Goal: Task Accomplishment & Management: Complete application form

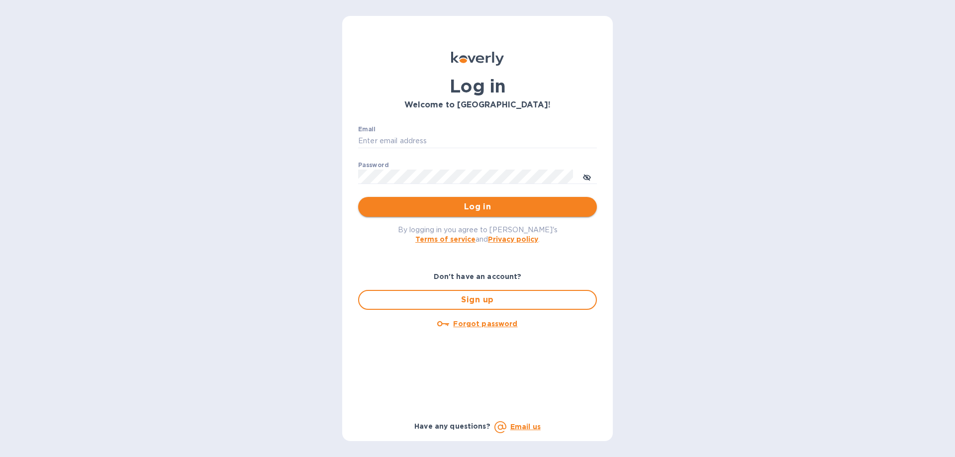
type input "ch@supremelightingny.com"
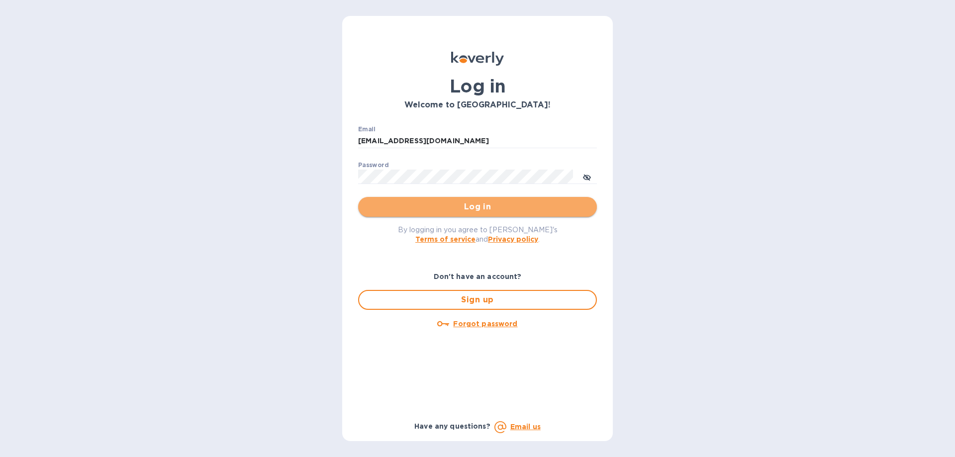
click at [452, 209] on span "Log in" at bounding box center [477, 207] width 223 height 12
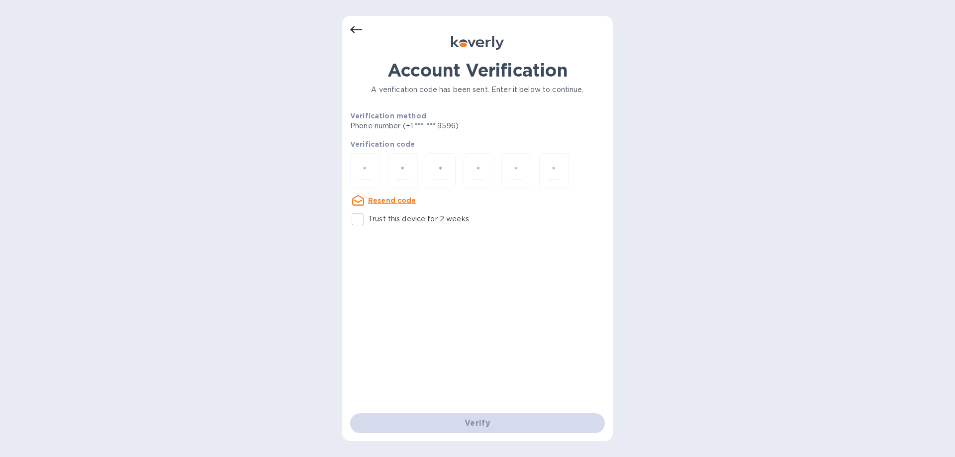
click at [362, 218] on input "Trust this device for 2 weeks" at bounding box center [357, 219] width 21 height 21
checkbox input "true"
click at [364, 171] on input "number" at bounding box center [365, 171] width 13 height 18
type input "6"
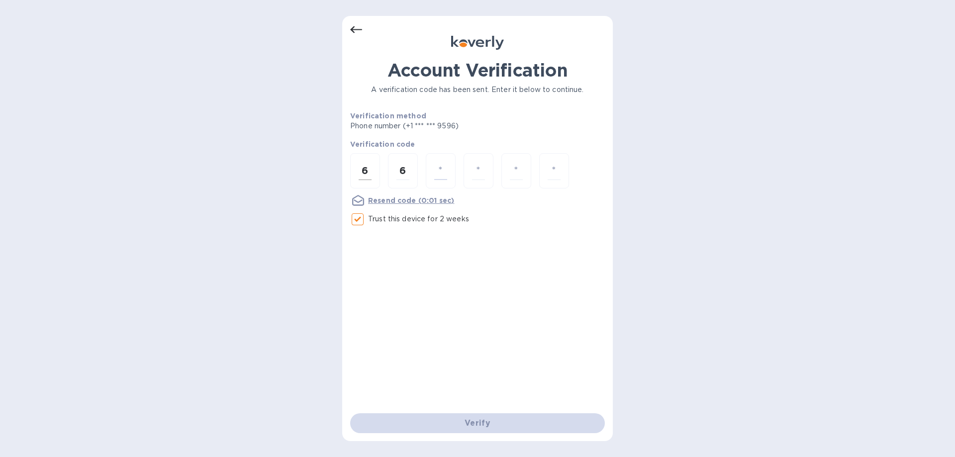
type input "0"
type input "9"
type input "4"
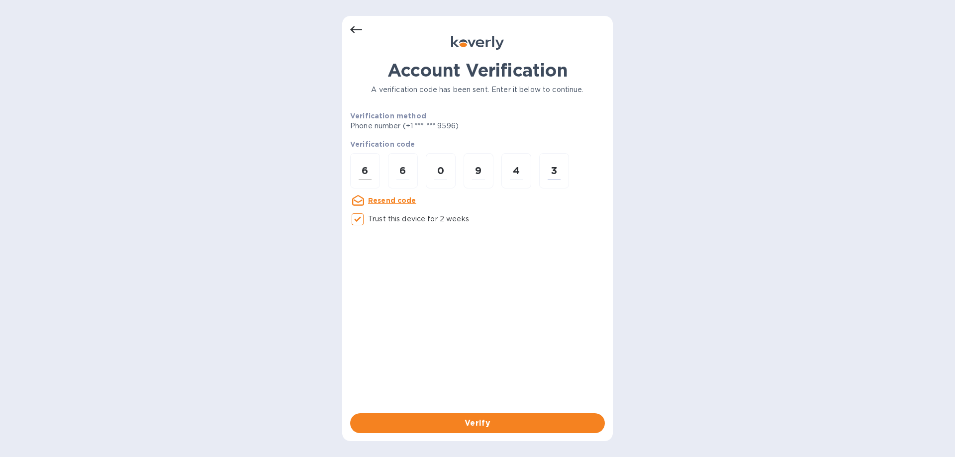
type input "3"
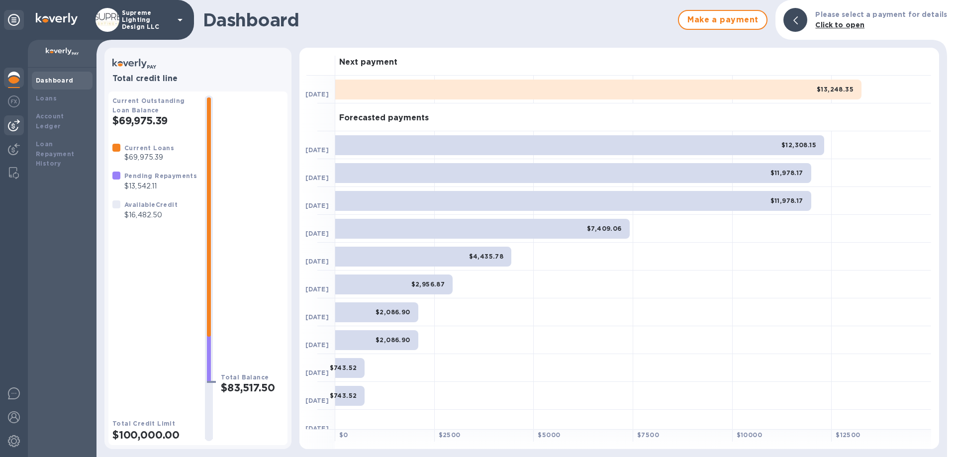
click at [16, 127] on img at bounding box center [14, 125] width 12 height 12
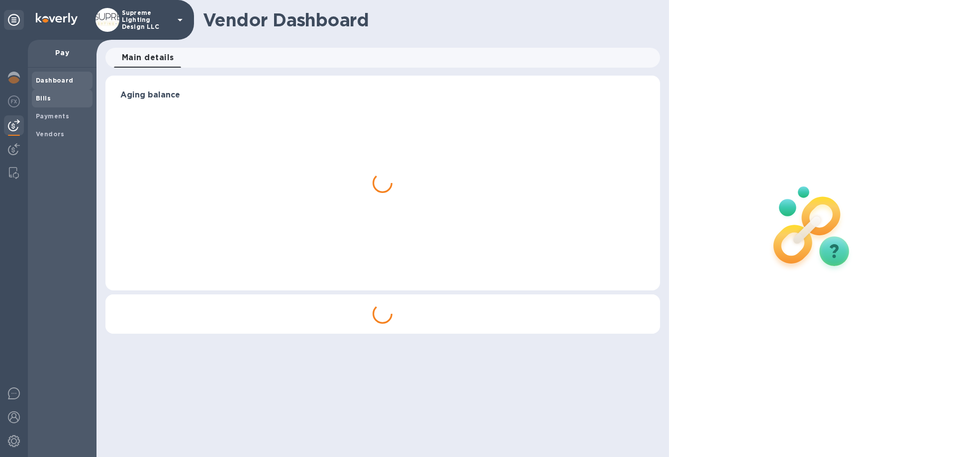
click at [54, 101] on span "Bills" at bounding box center [62, 99] width 53 height 10
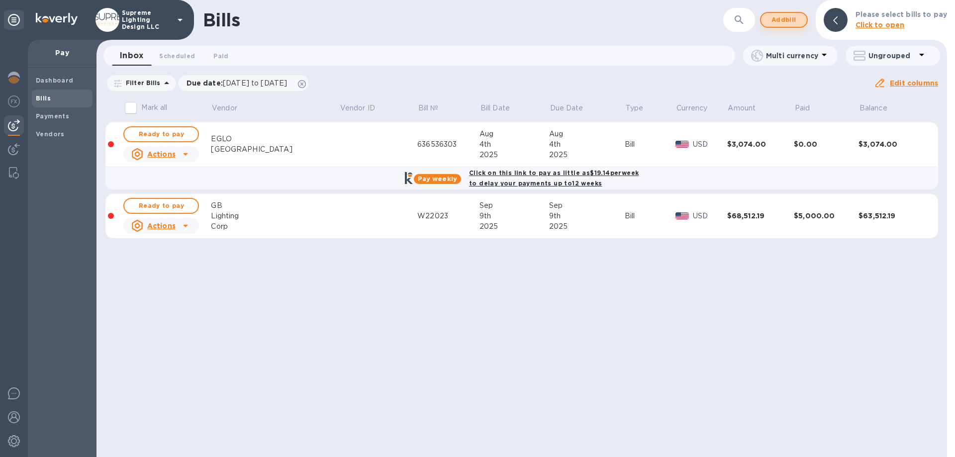
click at [786, 21] on span "Add bill" at bounding box center [784, 20] width 30 height 12
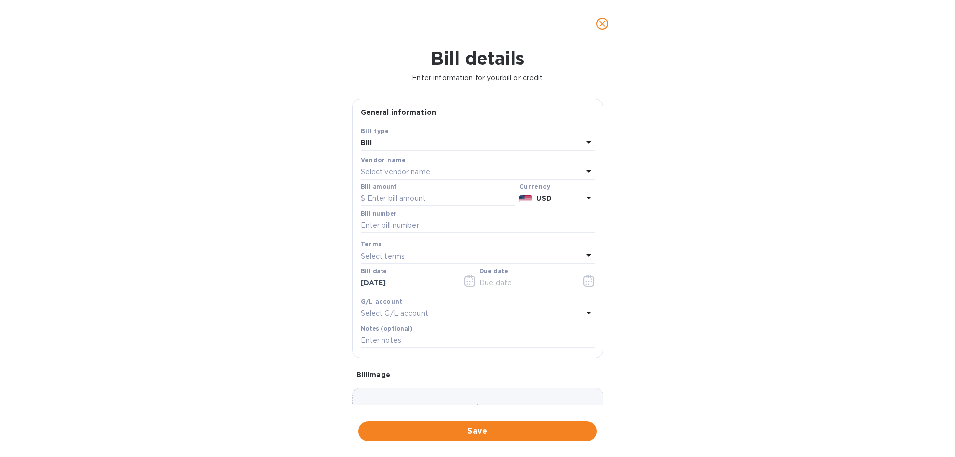
click at [395, 169] on p "Select vendor name" at bounding box center [396, 172] width 70 height 10
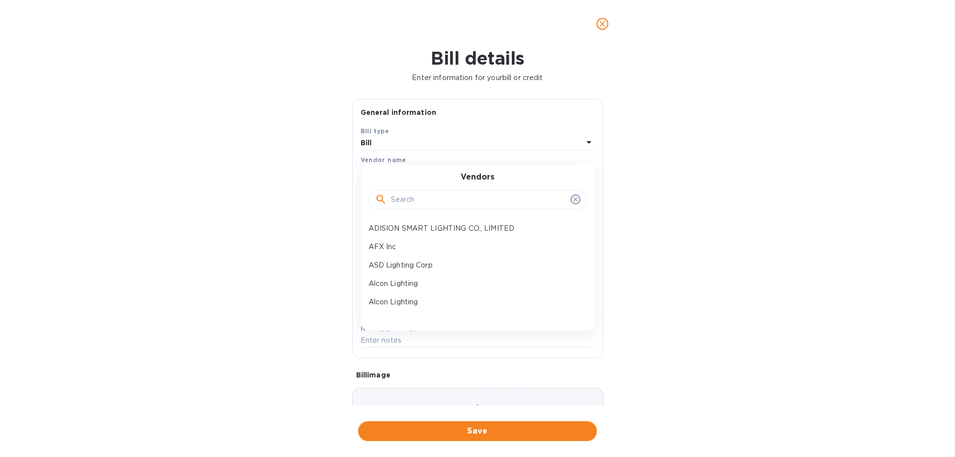
click at [424, 201] on input "text" at bounding box center [479, 200] width 176 height 15
type input "dav"
click at [416, 230] on p "Davco Group LLC" at bounding box center [474, 228] width 210 height 10
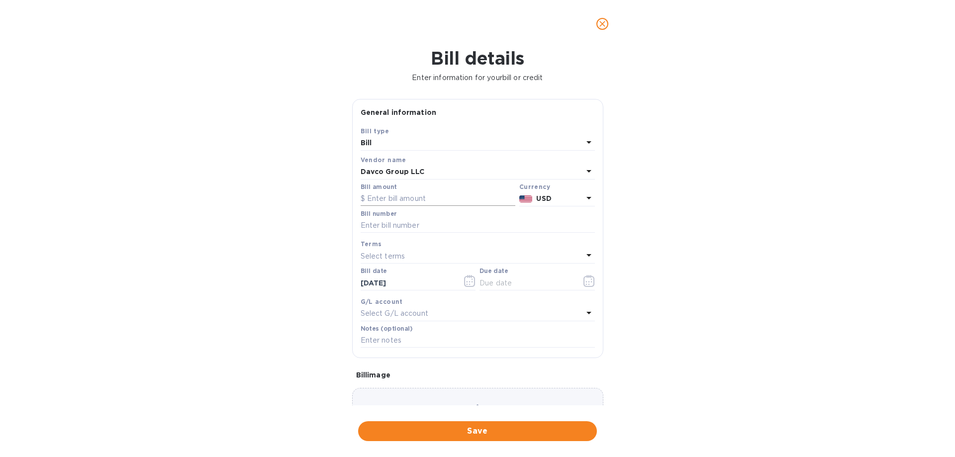
click at [406, 200] on input "text" at bounding box center [438, 199] width 155 height 15
type input "3,582.92"
click at [388, 226] on input "text" at bounding box center [478, 225] width 234 height 15
paste input "Invoice 7"
type input "Invoice 7"
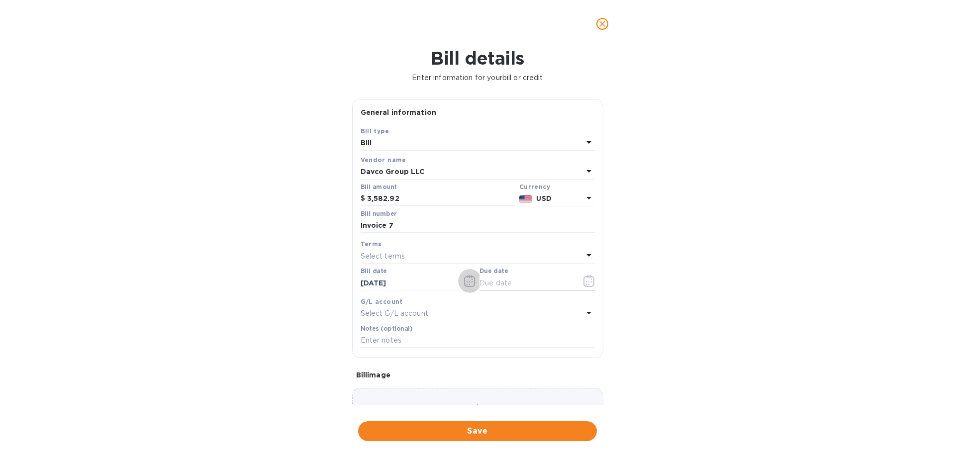
click at [588, 282] on icon "button" at bounding box center [588, 281] width 1 height 1
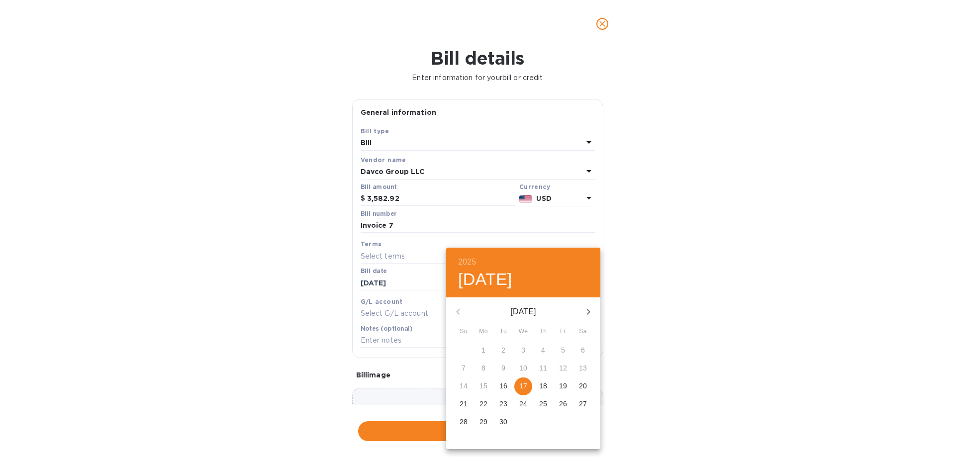
click at [521, 385] on p "17" at bounding box center [524, 386] width 8 height 10
type input "[DATE]"
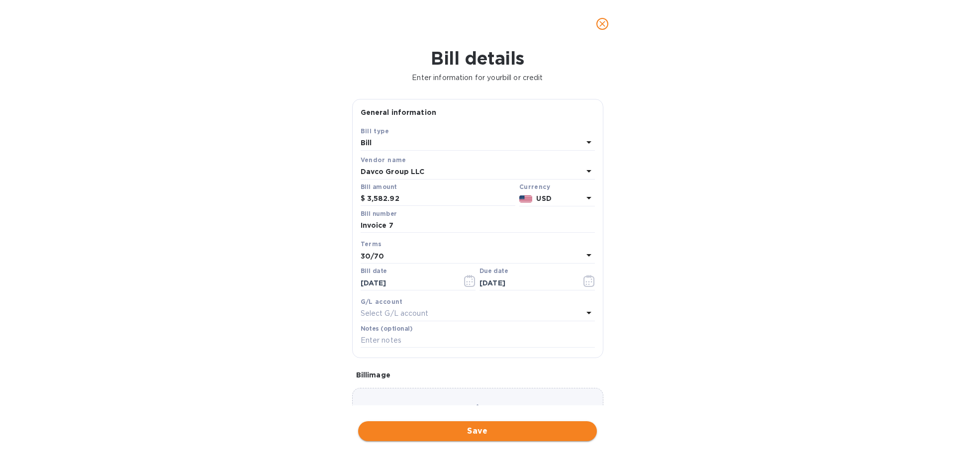
click at [493, 432] on span "Save" at bounding box center [477, 431] width 223 height 12
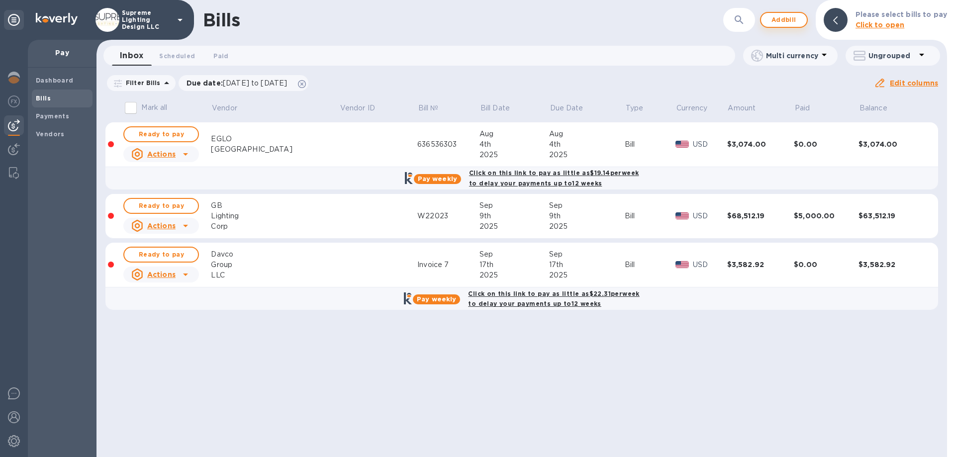
click at [785, 18] on span "Add bill" at bounding box center [784, 20] width 30 height 12
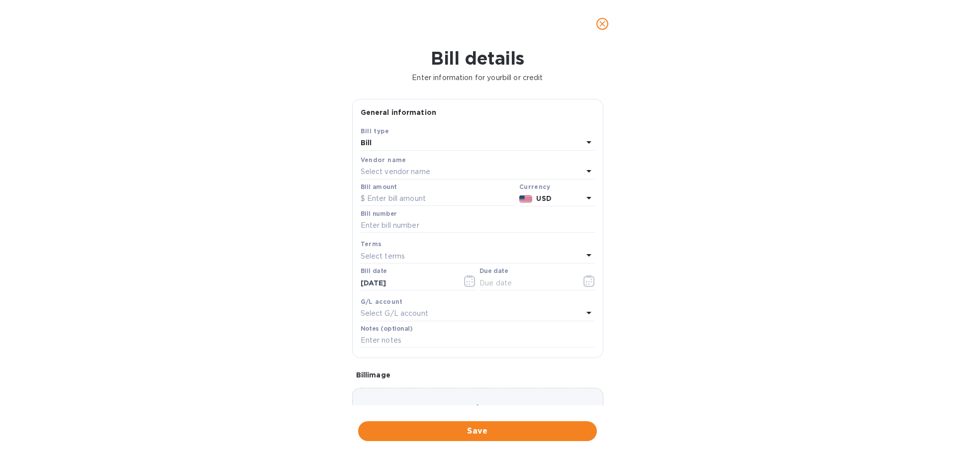
click at [407, 172] on p "Select vendor name" at bounding box center [396, 172] width 70 height 10
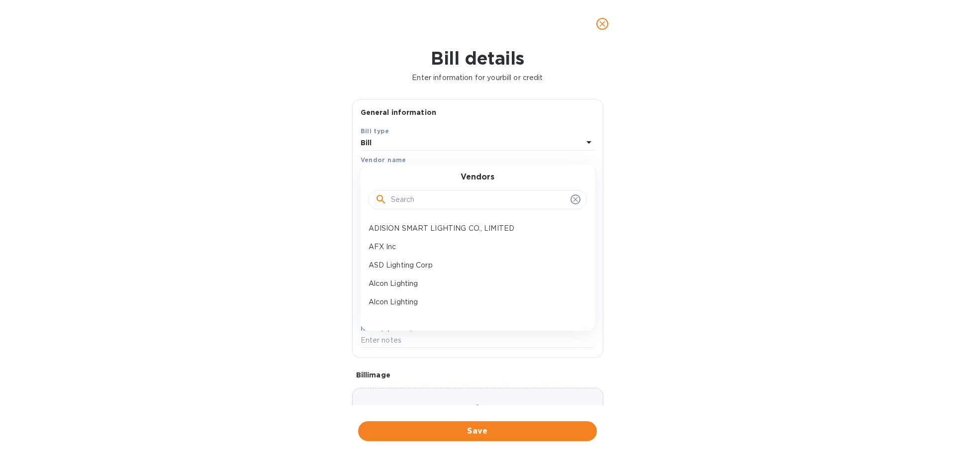
click at [414, 203] on input "text" at bounding box center [479, 200] width 176 height 15
type input "dav"
click at [418, 231] on p "Davco Group LLC" at bounding box center [474, 228] width 210 height 10
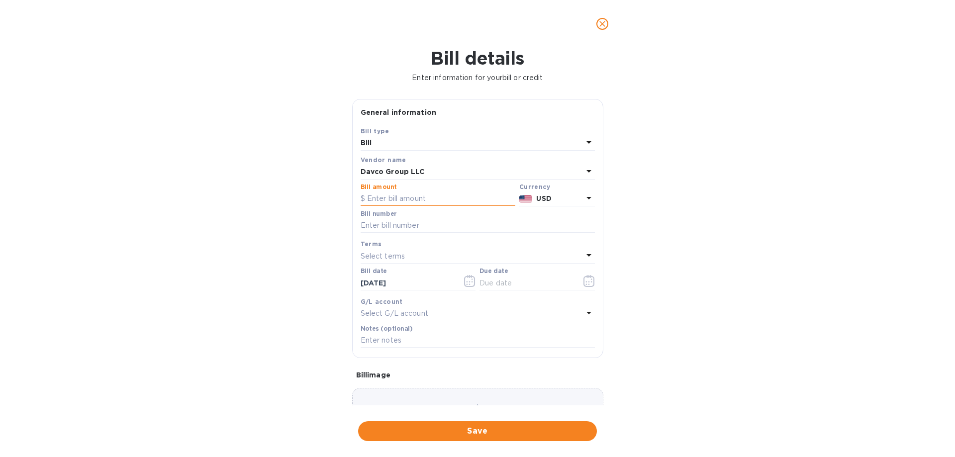
click at [409, 198] on input "text" at bounding box center [438, 199] width 155 height 15
type input "16,897.11"
click at [435, 230] on input "text" at bounding box center [478, 225] width 234 height 15
paste input "Invoice 8"
type input "Invoice 8"
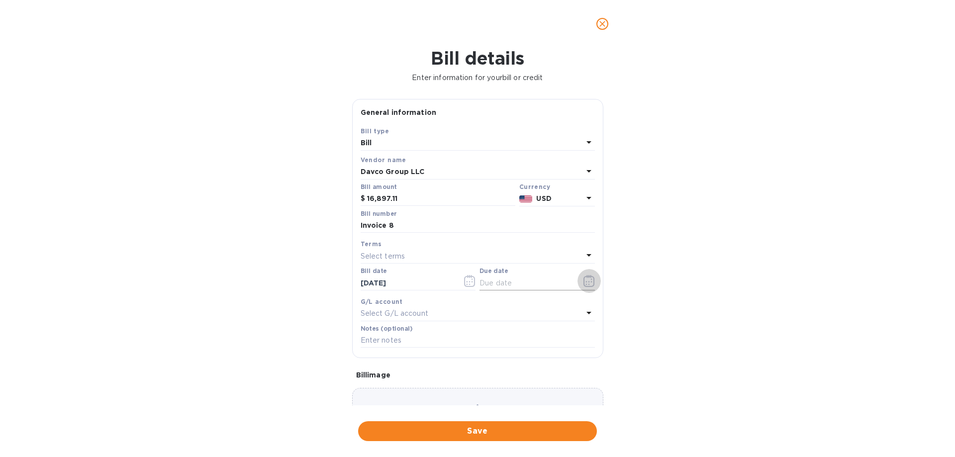
click at [585, 278] on icon "button" at bounding box center [589, 281] width 11 height 12
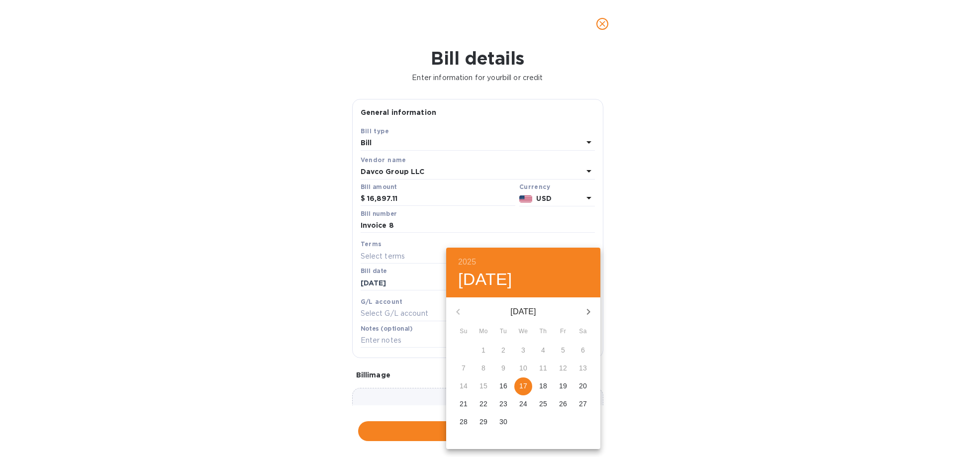
click at [528, 387] on span "17" at bounding box center [524, 386] width 18 height 10
type input "[DATE]"
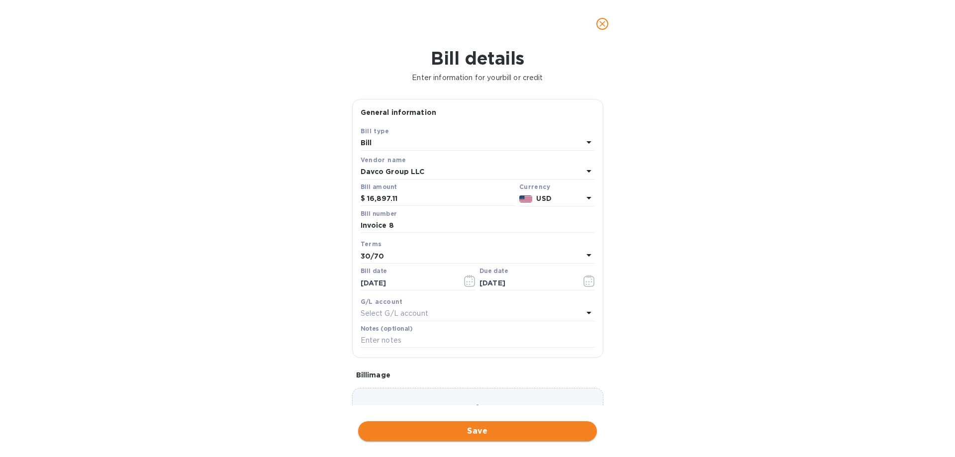
click at [499, 431] on span "Save" at bounding box center [477, 431] width 223 height 12
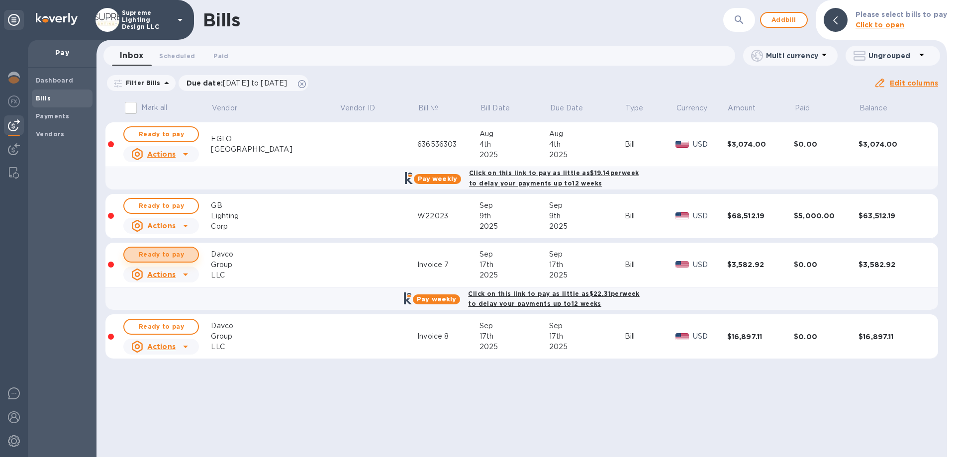
click at [152, 253] on span "Ready to pay" at bounding box center [161, 255] width 58 height 12
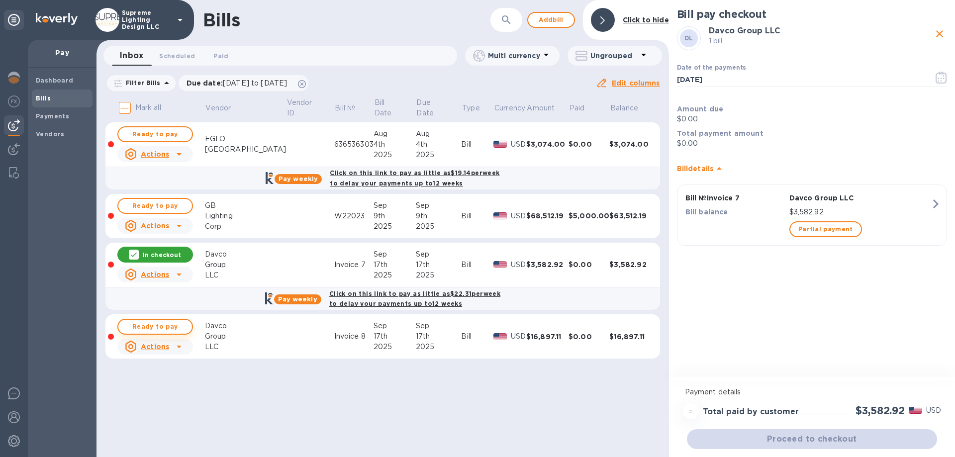
click at [168, 327] on span "Ready to pay" at bounding box center [155, 327] width 58 height 12
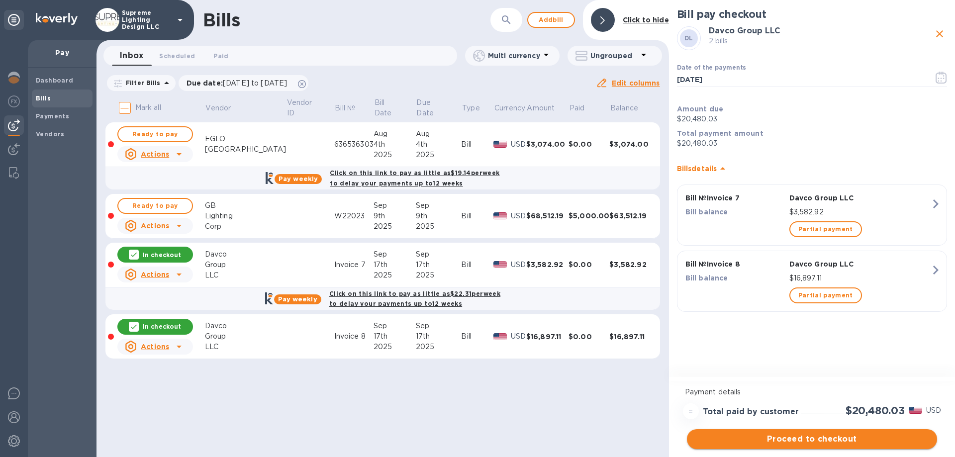
click at [825, 444] on span "Proceed to checkout" at bounding box center [812, 439] width 234 height 12
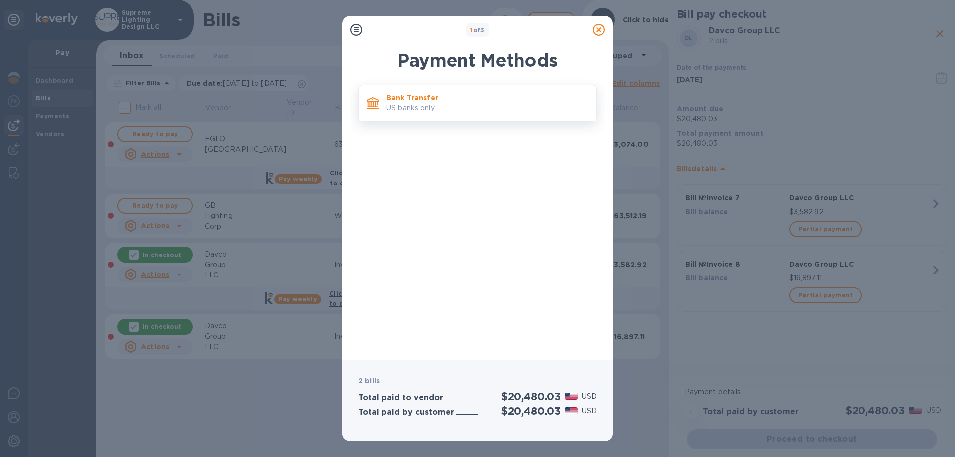
click at [439, 104] on p "US banks only." at bounding box center [488, 108] width 202 height 10
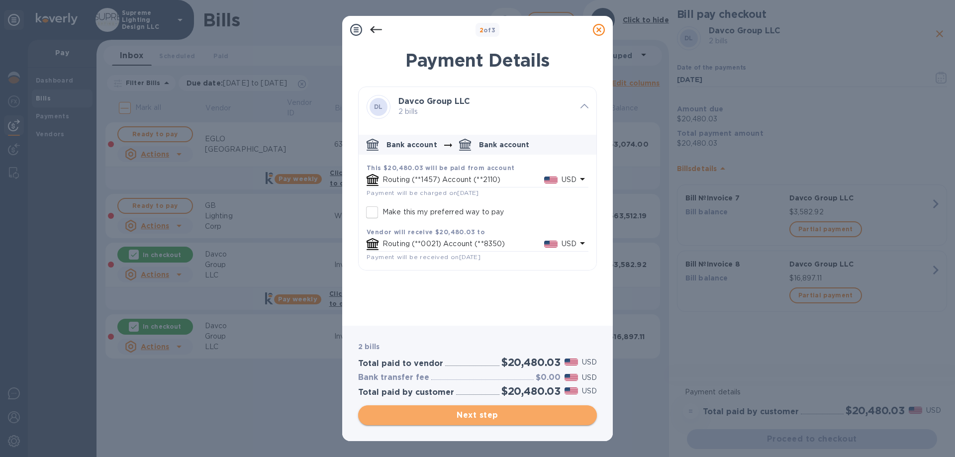
click at [456, 413] on span "Next step" at bounding box center [477, 416] width 223 height 12
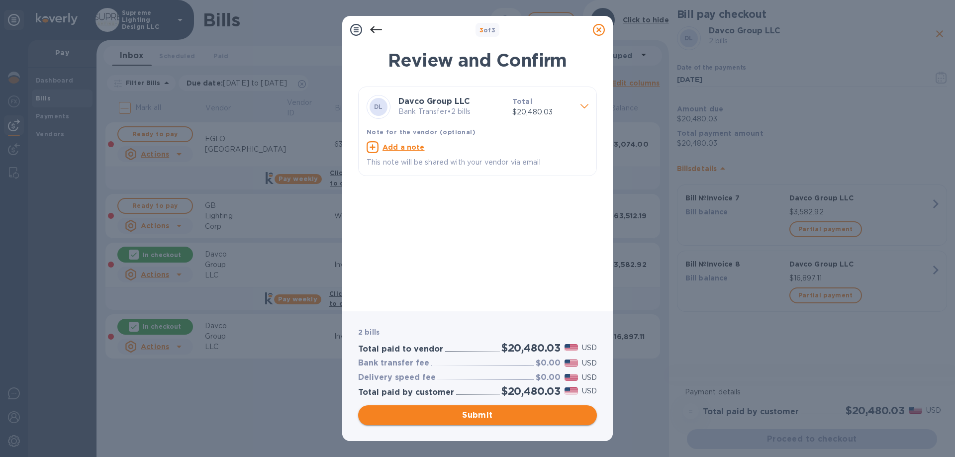
click at [465, 417] on span "Submit" at bounding box center [477, 416] width 223 height 12
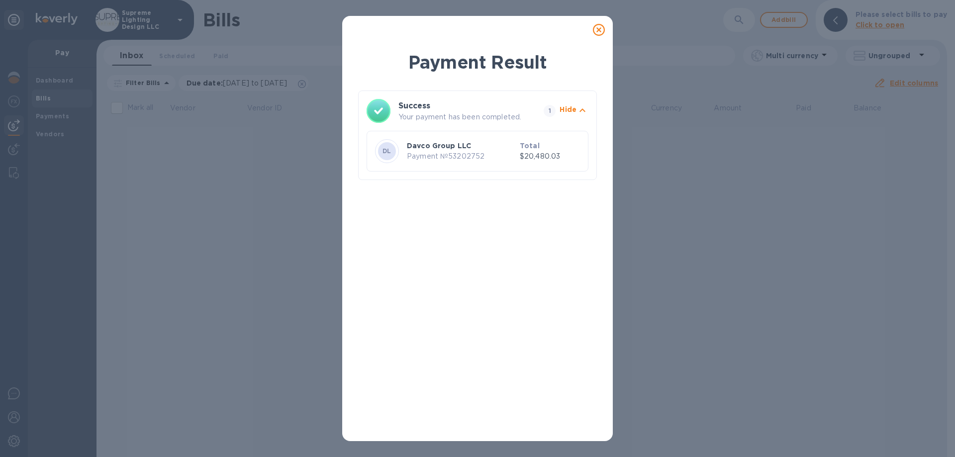
click at [596, 30] on icon at bounding box center [599, 30] width 12 height 12
